Goal: Information Seeking & Learning: Learn about a topic

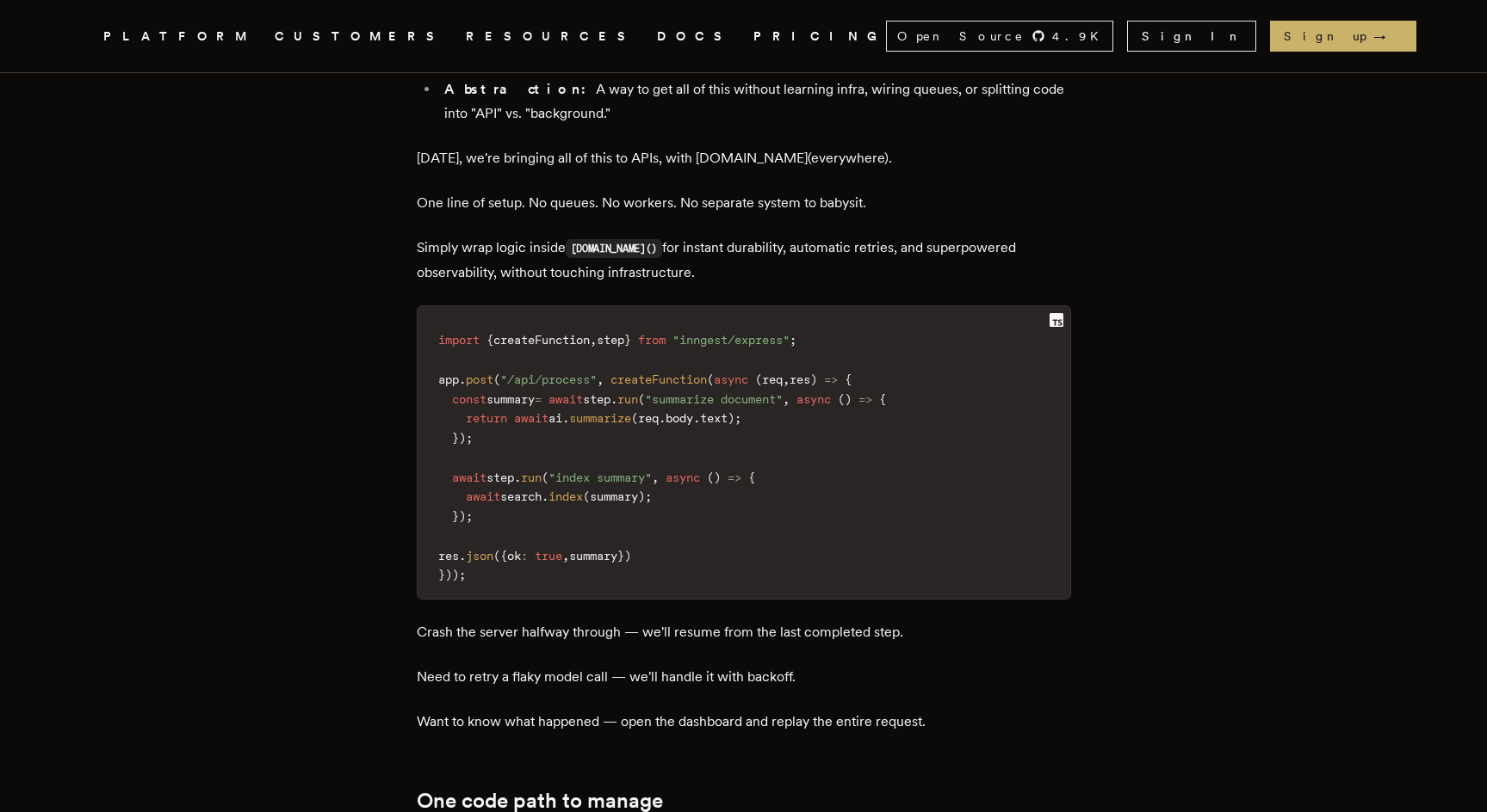
scroll to position [2130, 0]
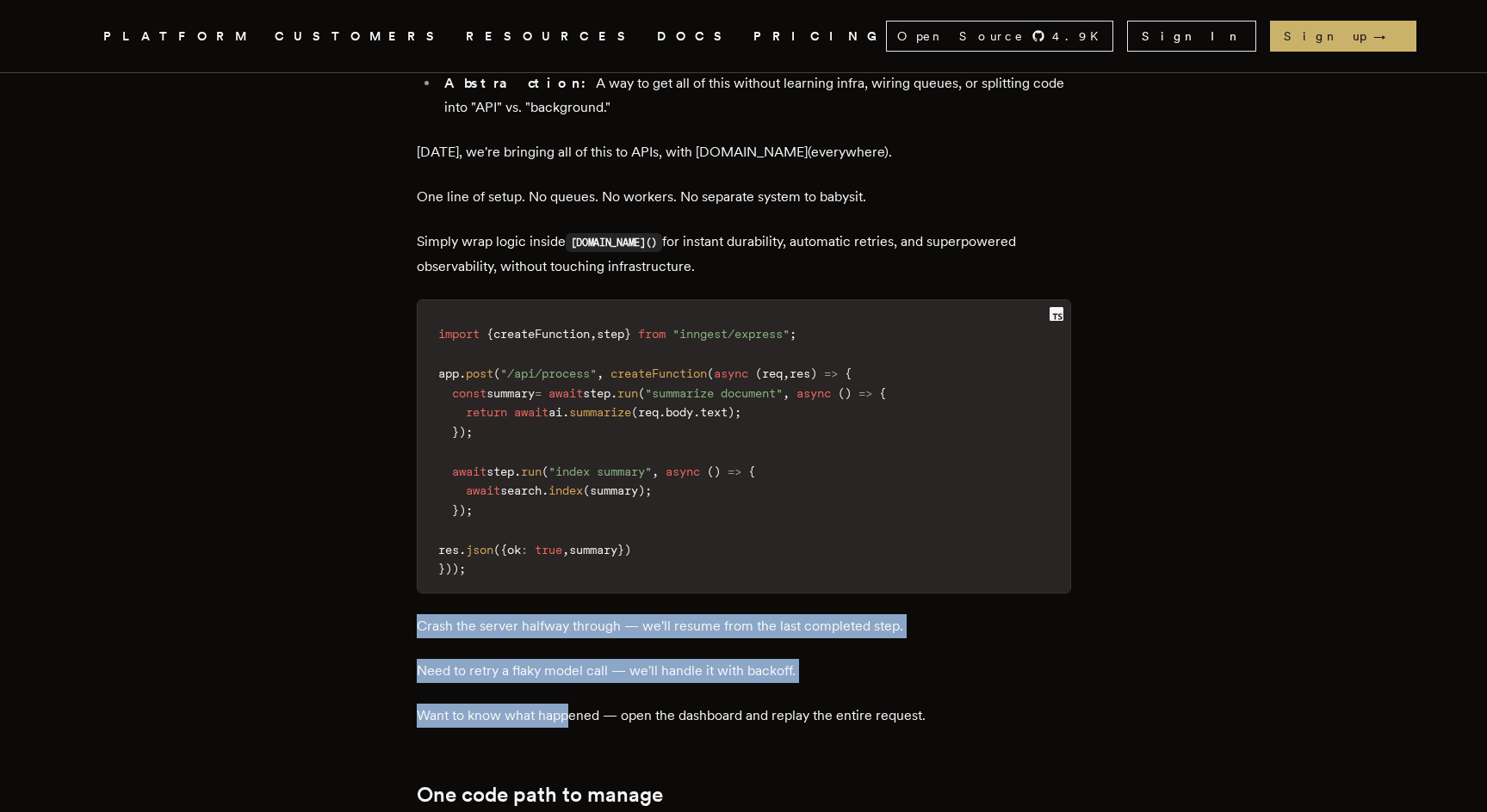
drag, startPoint x: 418, startPoint y: 493, endPoint x: 574, endPoint y: 583, distance: 180.1
click at [574, 704] on p "Want to know what happened — open the dashboard and replay the entire request." at bounding box center [744, 715] width 655 height 24
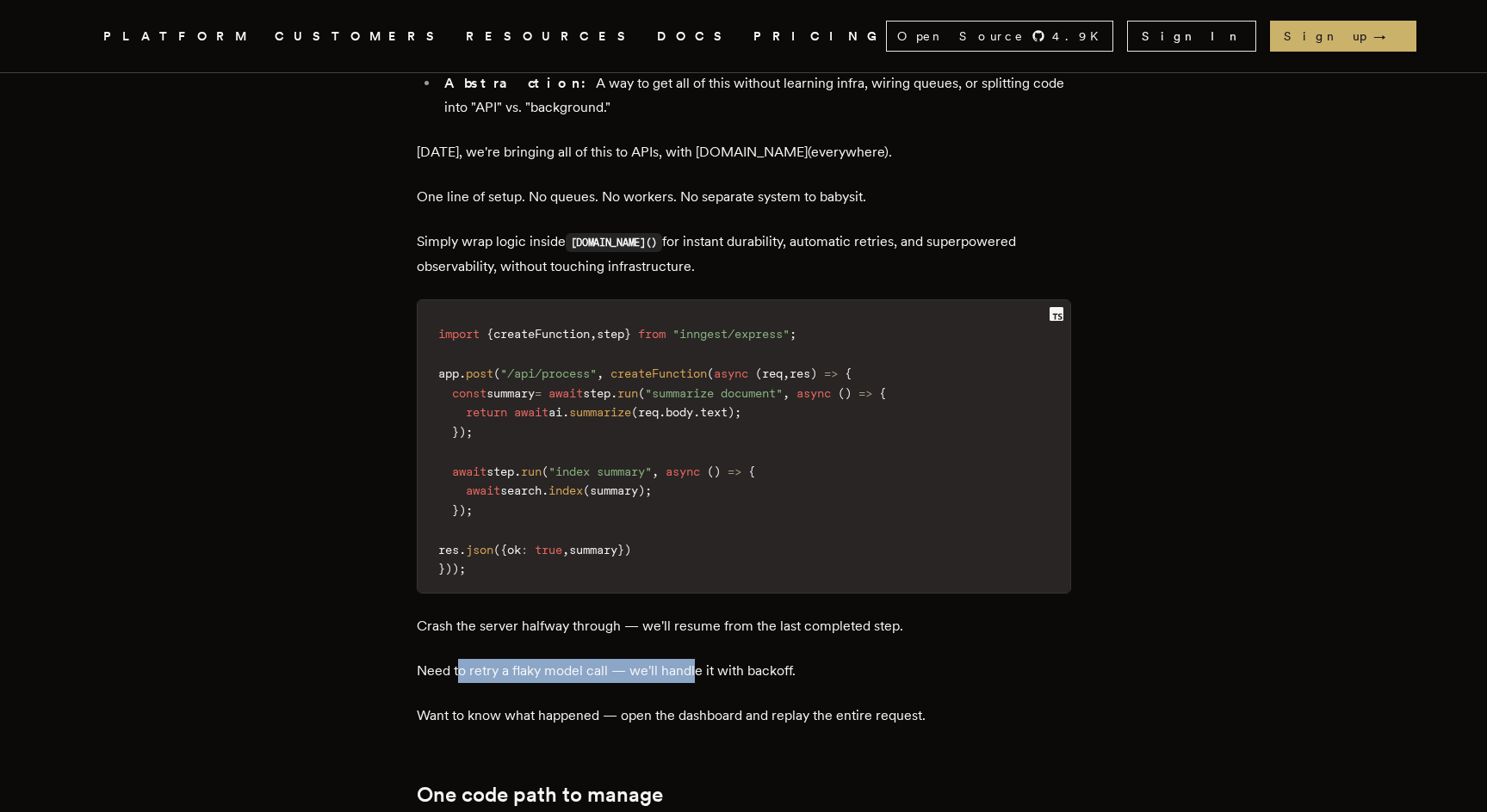
drag, startPoint x: 469, startPoint y: 535, endPoint x: 700, endPoint y: 531, distance: 231.0
click at [700, 659] on p "Need to retry a flaky model call — we'll handle it with backoff." at bounding box center [744, 671] width 655 height 24
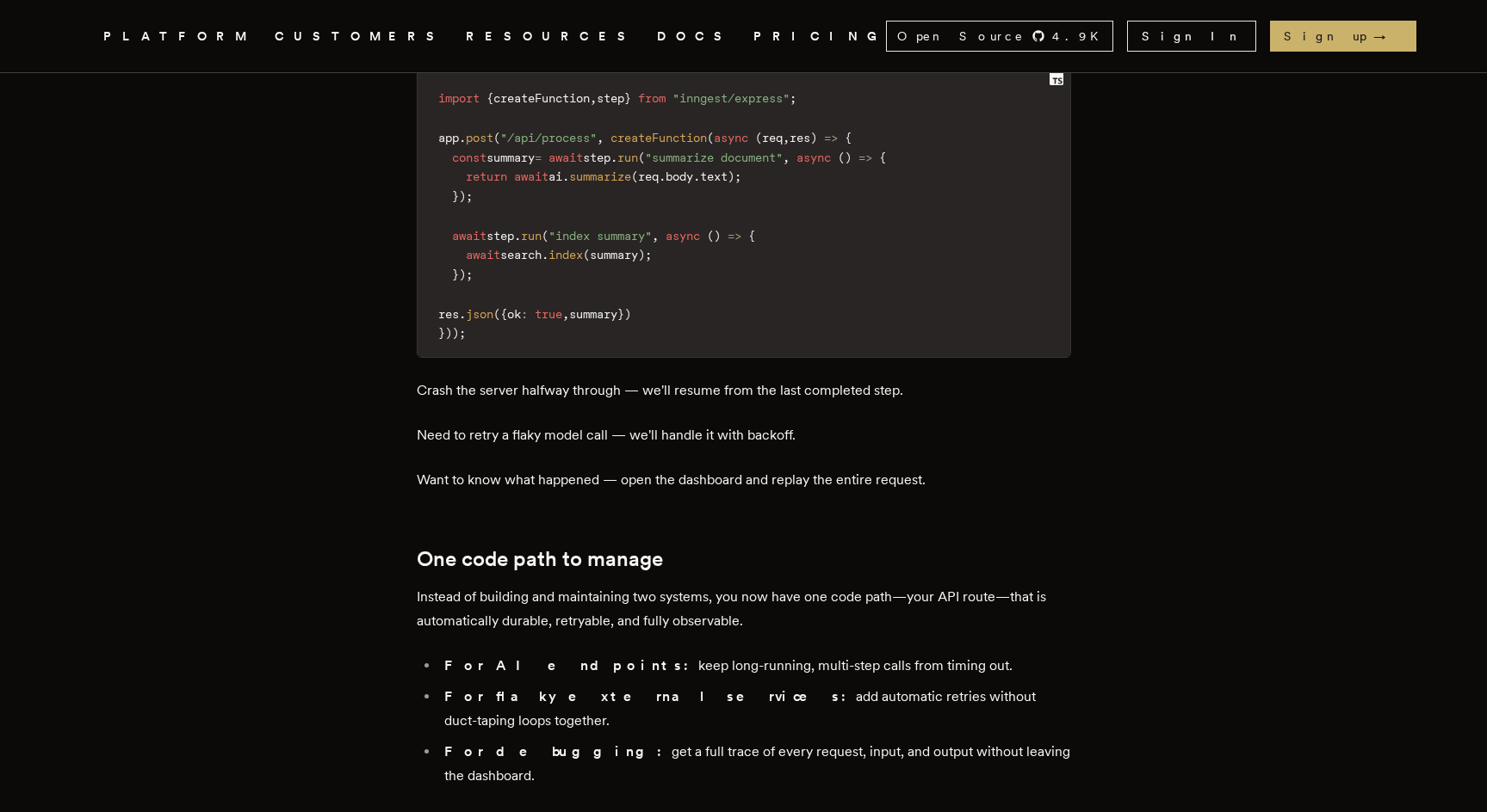
scroll to position [2374, 0]
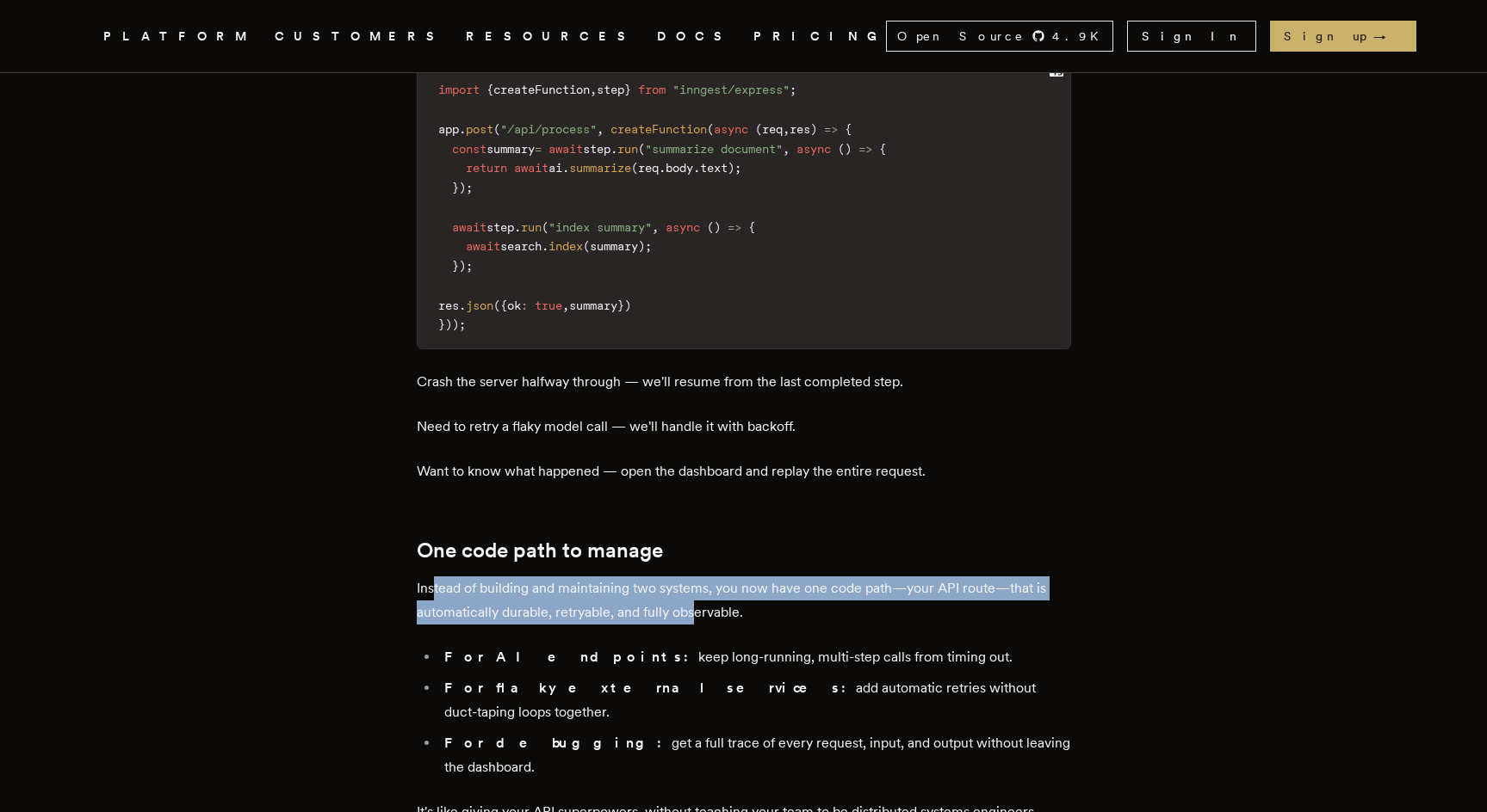
drag, startPoint x: 441, startPoint y: 454, endPoint x: 701, endPoint y: 475, distance: 260.8
click at [701, 577] on p "Instead of building and maintaining two systems, you now have one code path—you…" at bounding box center [744, 601] width 655 height 48
drag, startPoint x: 777, startPoint y: 479, endPoint x: 405, endPoint y: 441, distance: 373.9
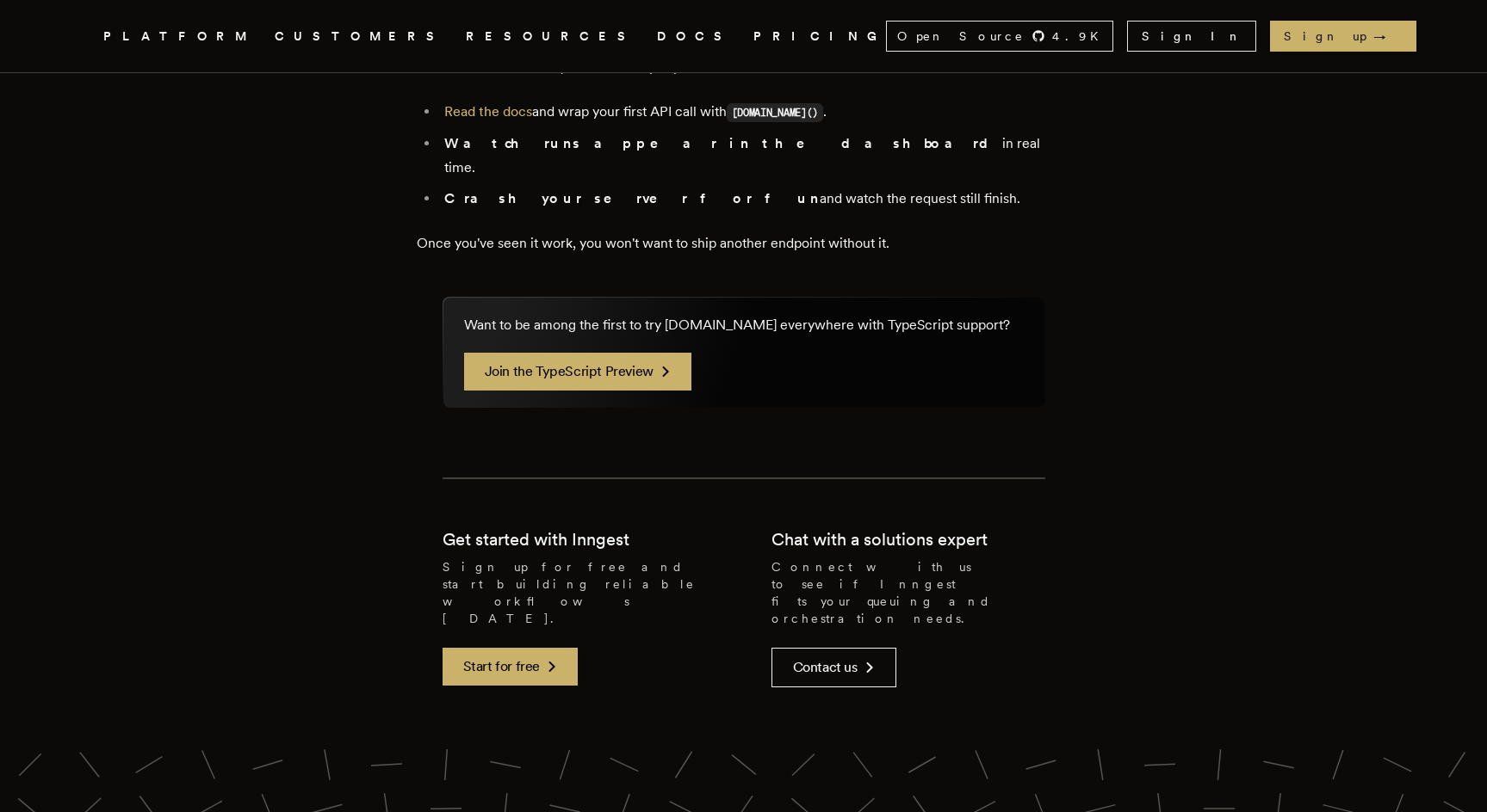
scroll to position [3270, 0]
